Goal: Information Seeking & Learning: Understand process/instructions

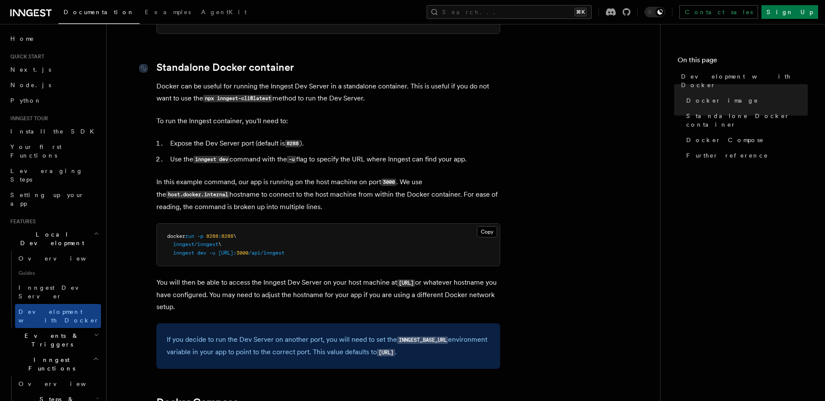
scroll to position [218, 0]
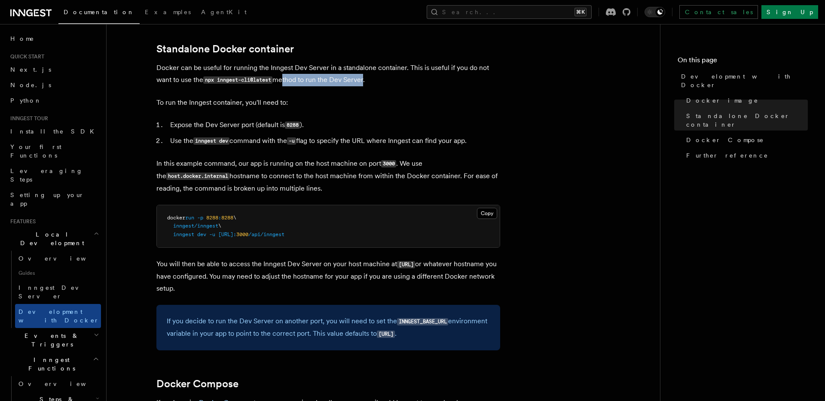
drag, startPoint x: 285, startPoint y: 82, endPoint x: 366, endPoint y: 84, distance: 80.3
click at [366, 84] on p "Docker can be useful for running the Inngest Dev Server in a standalone contain…" at bounding box center [328, 74] width 344 height 24
drag, startPoint x: 167, startPoint y: 105, endPoint x: 299, endPoint y: 102, distance: 132.8
click at [295, 102] on p "To run the Inngest container, you'll need to:" at bounding box center [328, 103] width 344 height 12
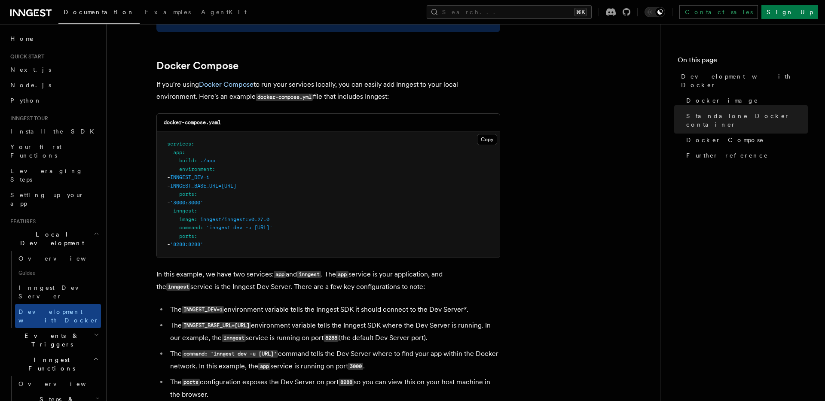
scroll to position [530, 0]
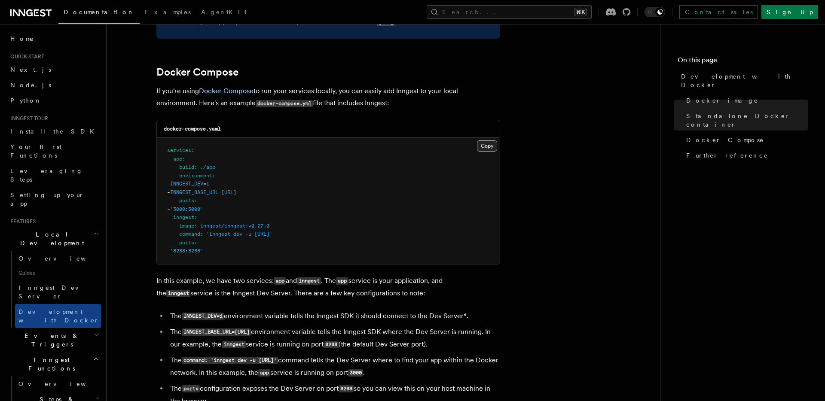
click at [489, 149] on button "Copy Copied" at bounding box center [487, 145] width 20 height 11
click at [209, 93] on link "Docker Compose" at bounding box center [226, 91] width 55 height 8
drag, startPoint x: 340, startPoint y: 93, endPoint x: 468, endPoint y: 95, distance: 128.0
click at [468, 95] on p "If you're using Docker Compose to run your services locally, you can easily add…" at bounding box center [328, 97] width 344 height 24
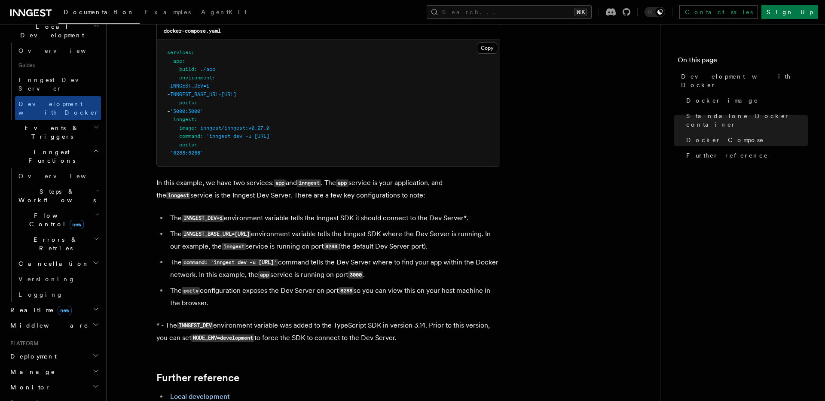
scroll to position [214, 0]
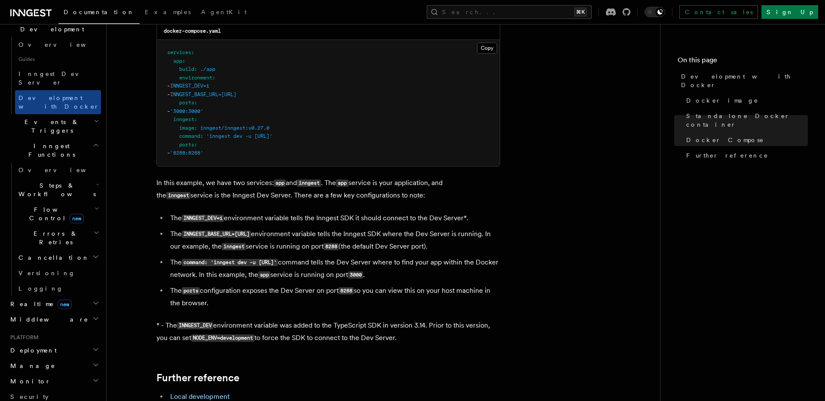
click at [78, 343] on h2 "Deployment" at bounding box center [54, 350] width 94 height 15
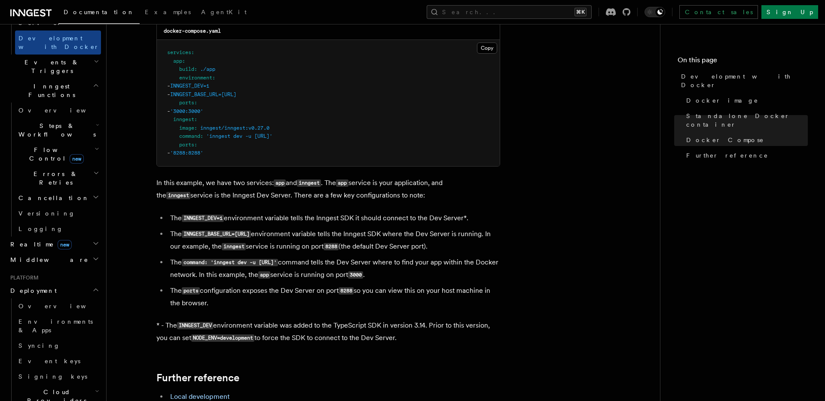
scroll to position [278, 0]
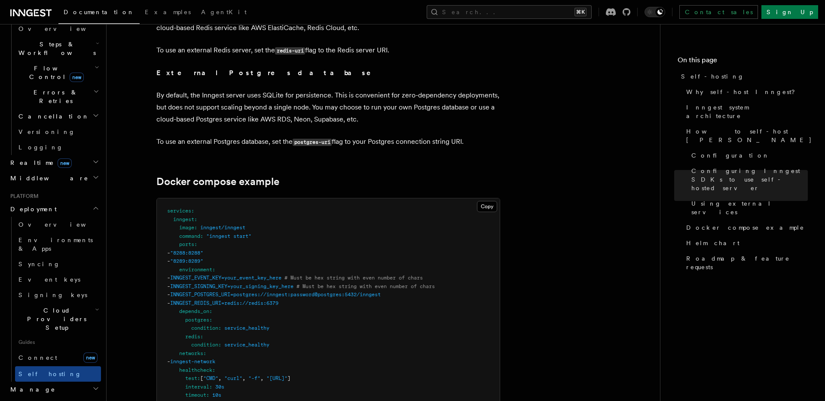
scroll to position [2202, 0]
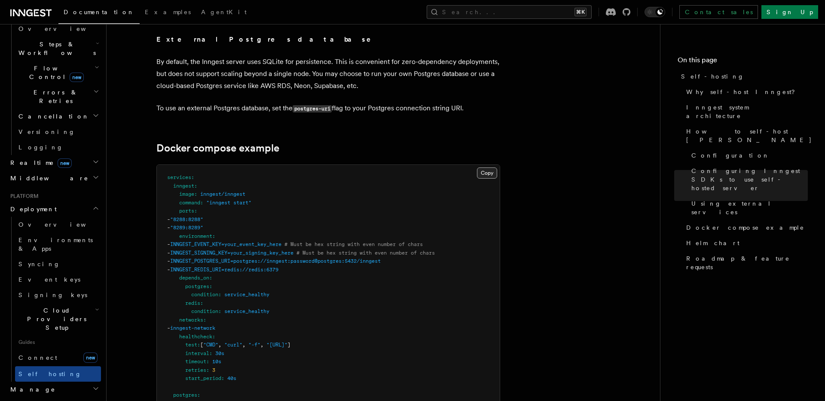
click at [494, 168] on button "Copy Copied" at bounding box center [487, 173] width 20 height 11
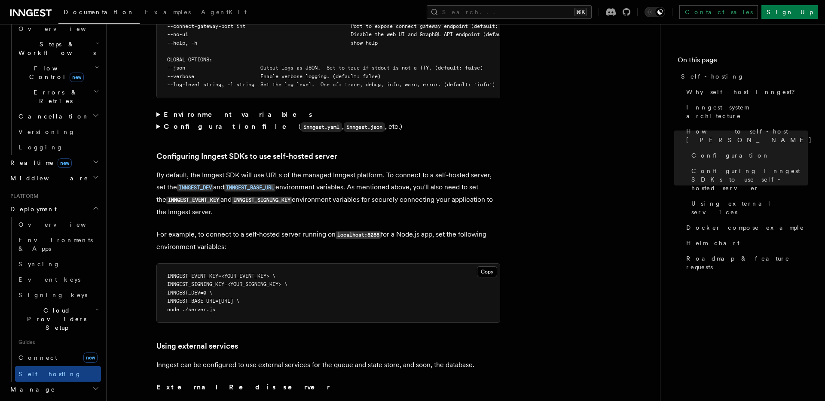
scroll to position [1745, 0]
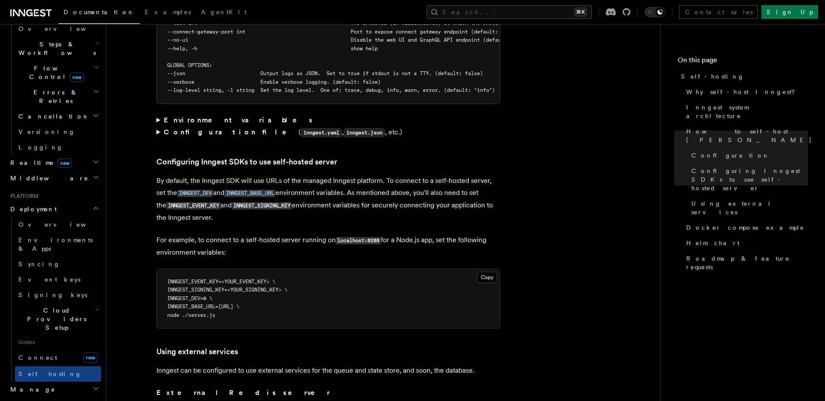
click at [183, 116] on strong "Environment variables" at bounding box center [239, 120] width 150 height 8
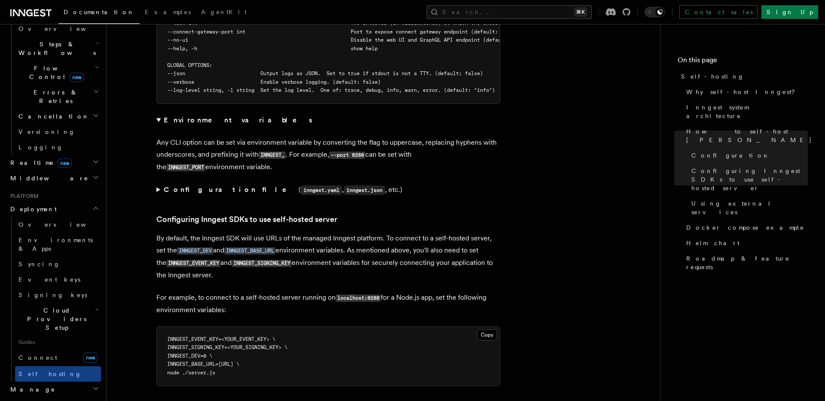
click at [164, 186] on strong "Configuration file" at bounding box center [231, 190] width 135 height 8
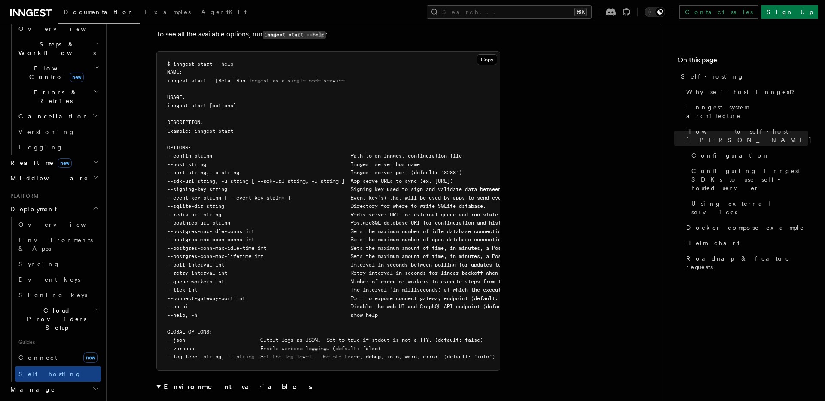
scroll to position [1470, 0]
